Goal: Task Accomplishment & Management: Manage account settings

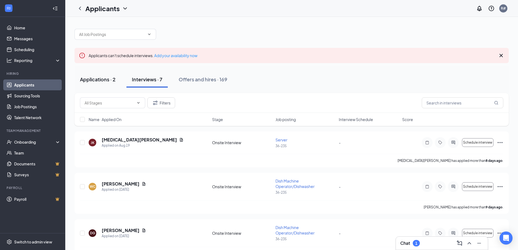
click at [105, 78] on div "Applications · 2" at bounding box center [98, 79] width 36 height 7
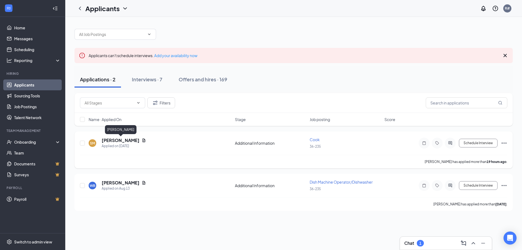
click at [129, 138] on h5 "[PERSON_NAME]" at bounding box center [121, 140] width 38 height 6
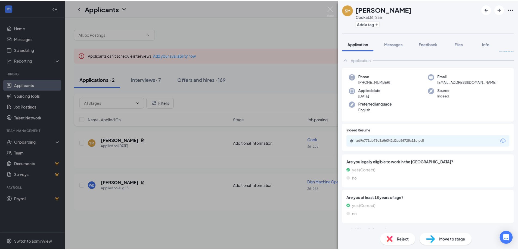
scroll to position [14, 0]
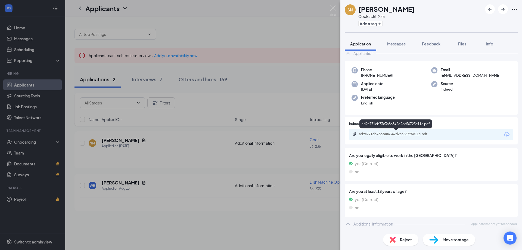
click at [408, 132] on div "ad9e771cb73c3a86342d2cc56725c11c.pdf" at bounding box center [397, 134] width 76 height 4
click at [332, 7] on img at bounding box center [332, 10] width 7 height 11
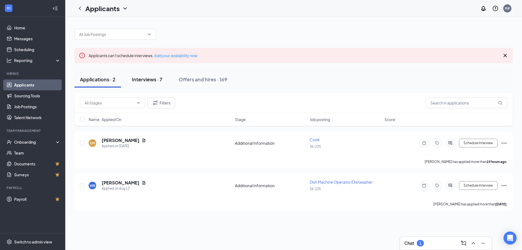
click at [154, 77] on div "Interviews · 7" at bounding box center [147, 79] width 30 height 7
